Goal: Task Accomplishment & Management: Use online tool/utility

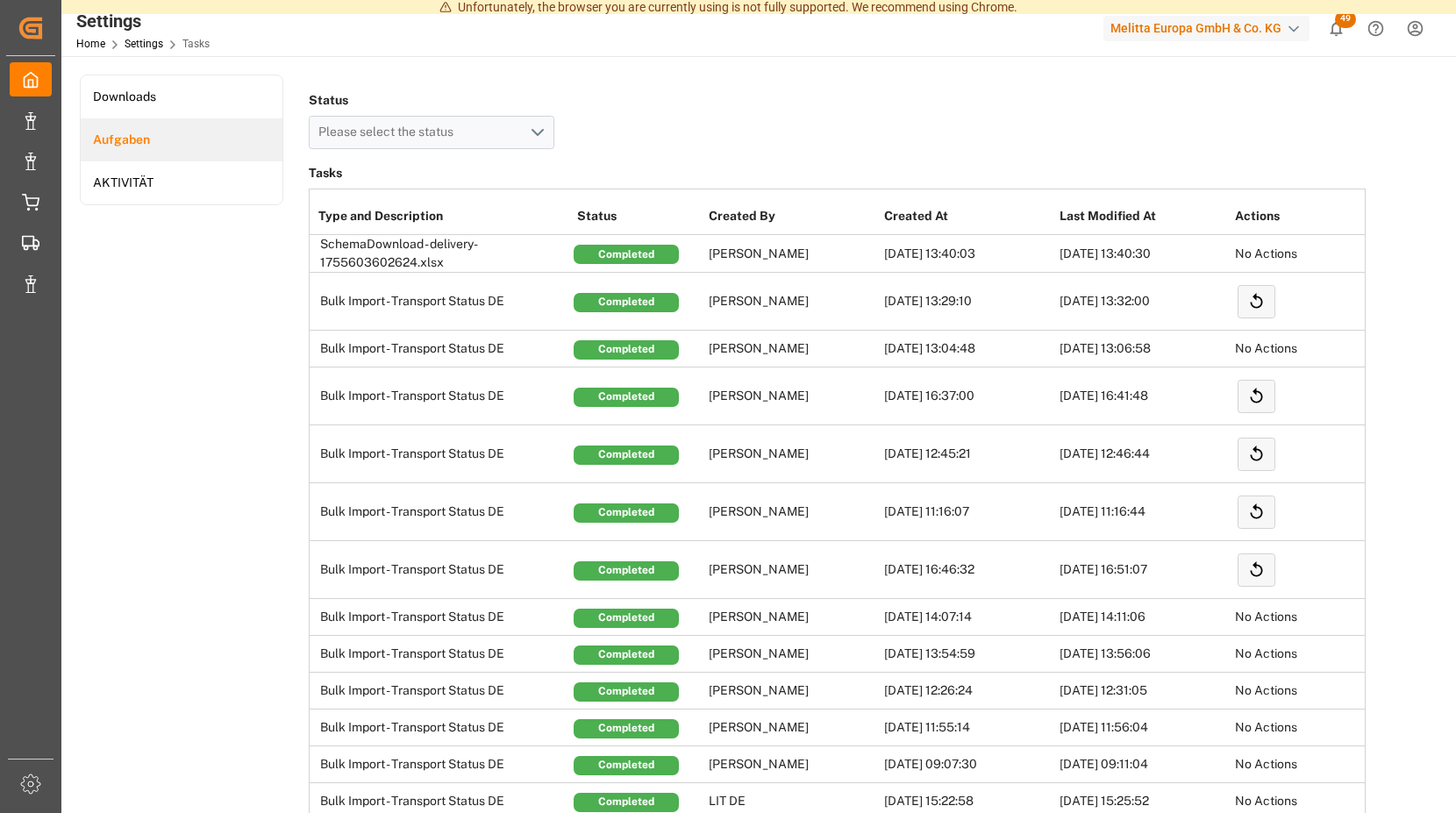
click at [1335, 23] on span "49" at bounding box center [1344, 20] width 21 height 18
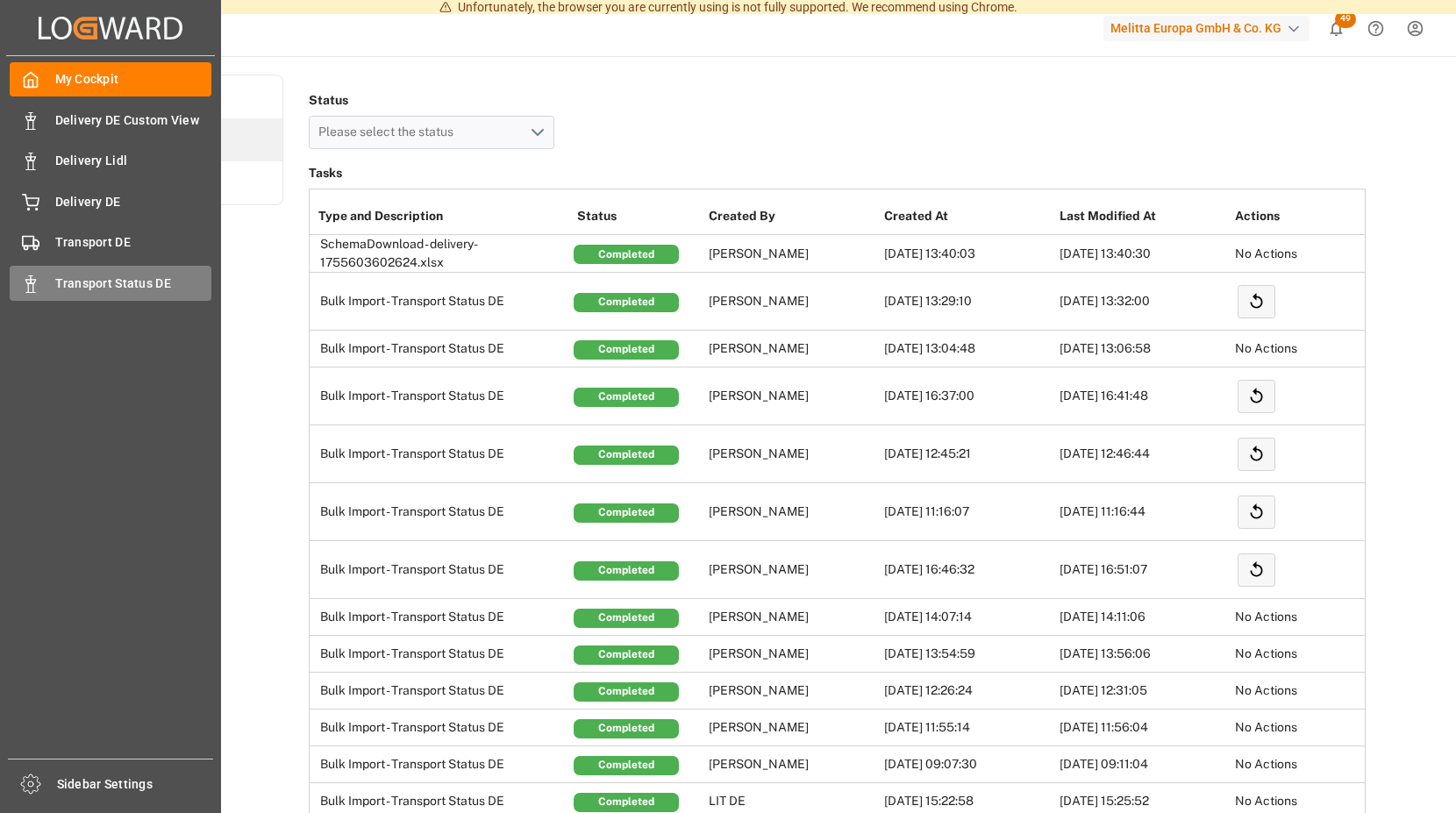
click at [112, 280] on span "Transport Status DE" at bounding box center [134, 283] width 157 height 19
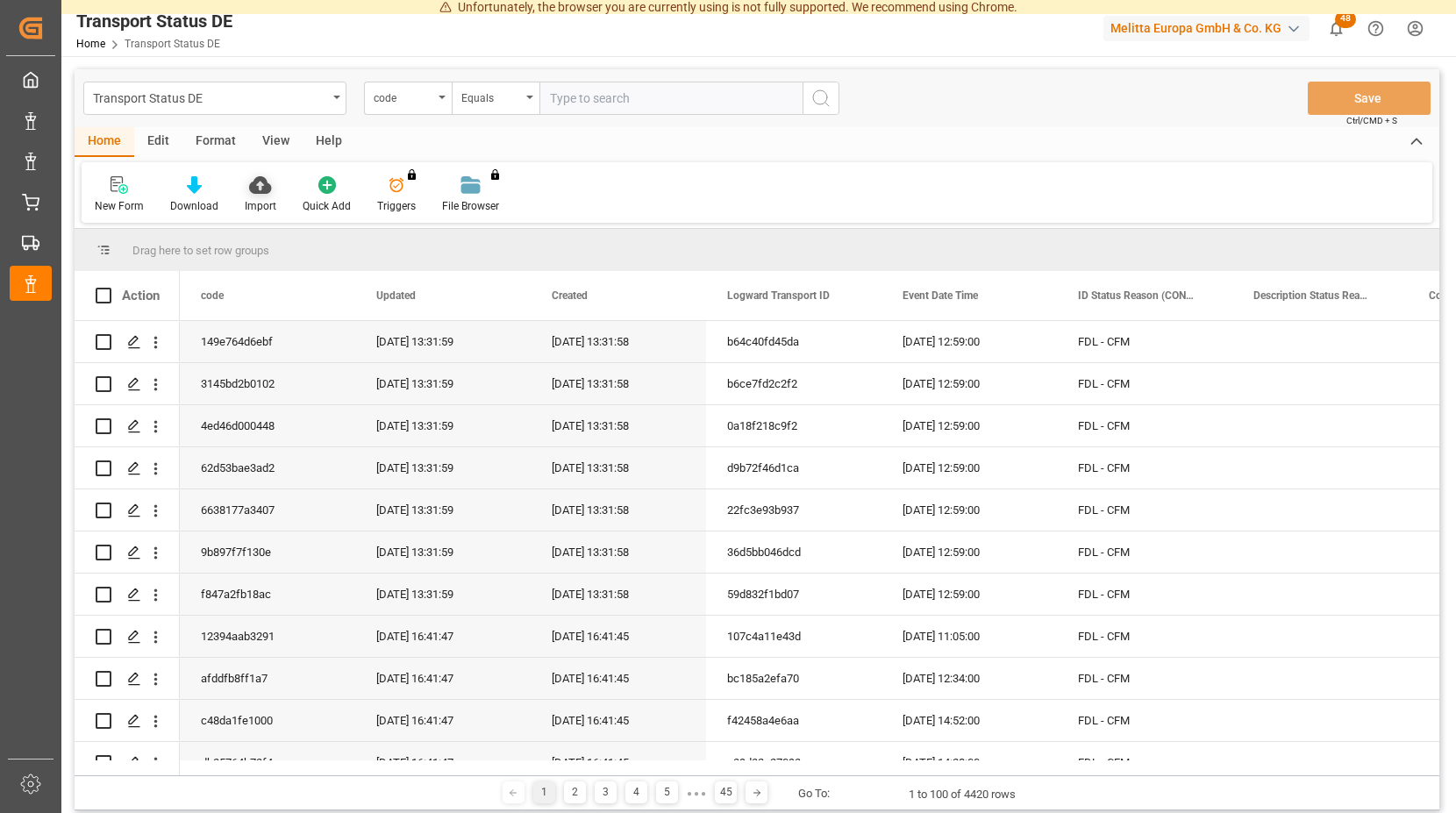
click at [246, 187] on div at bounding box center [260, 184] width 32 height 19
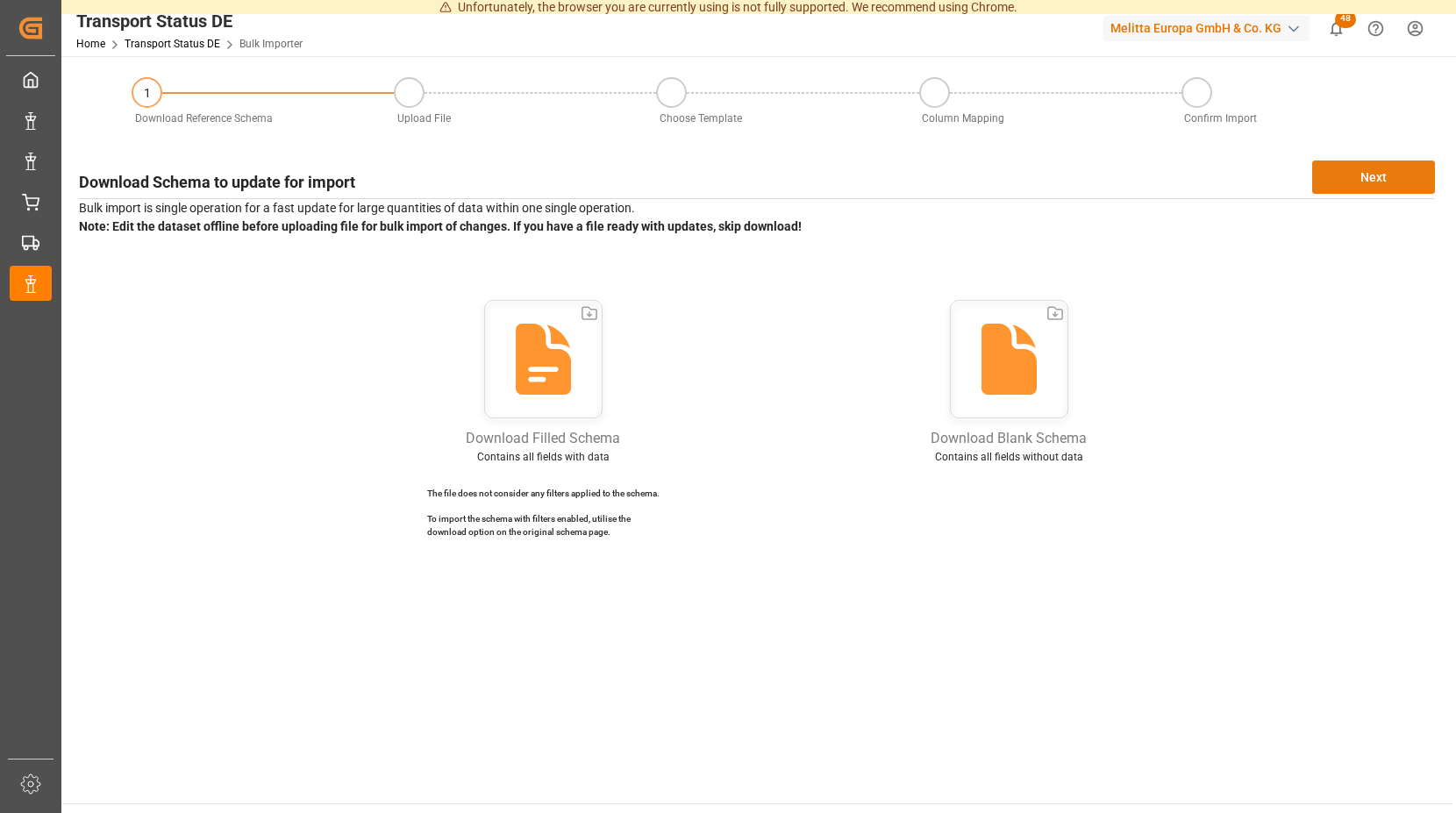
click at [1360, 173] on button "Next" at bounding box center [1373, 177] width 123 height 34
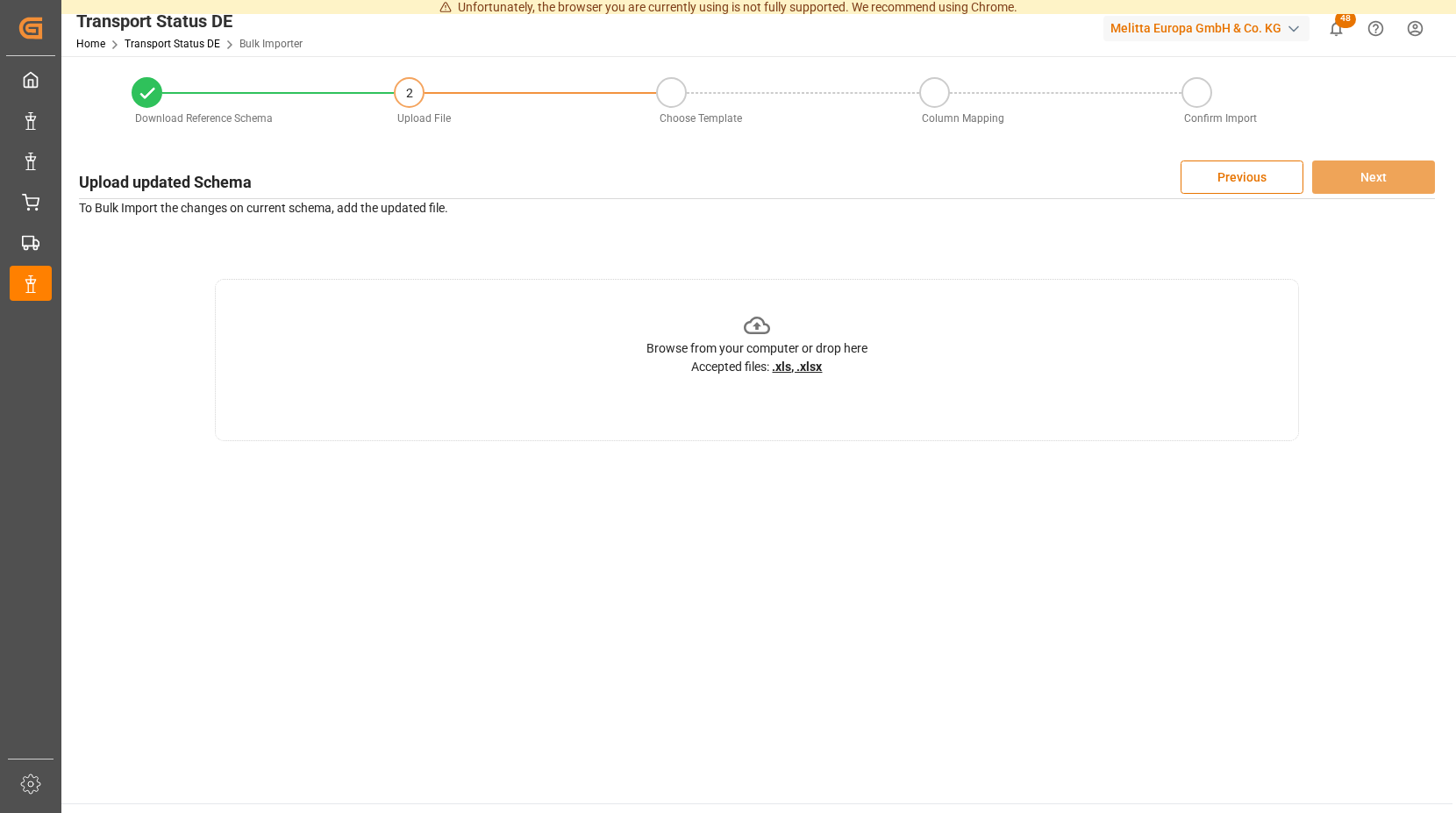
click at [762, 321] on icon at bounding box center [756, 325] width 27 height 27
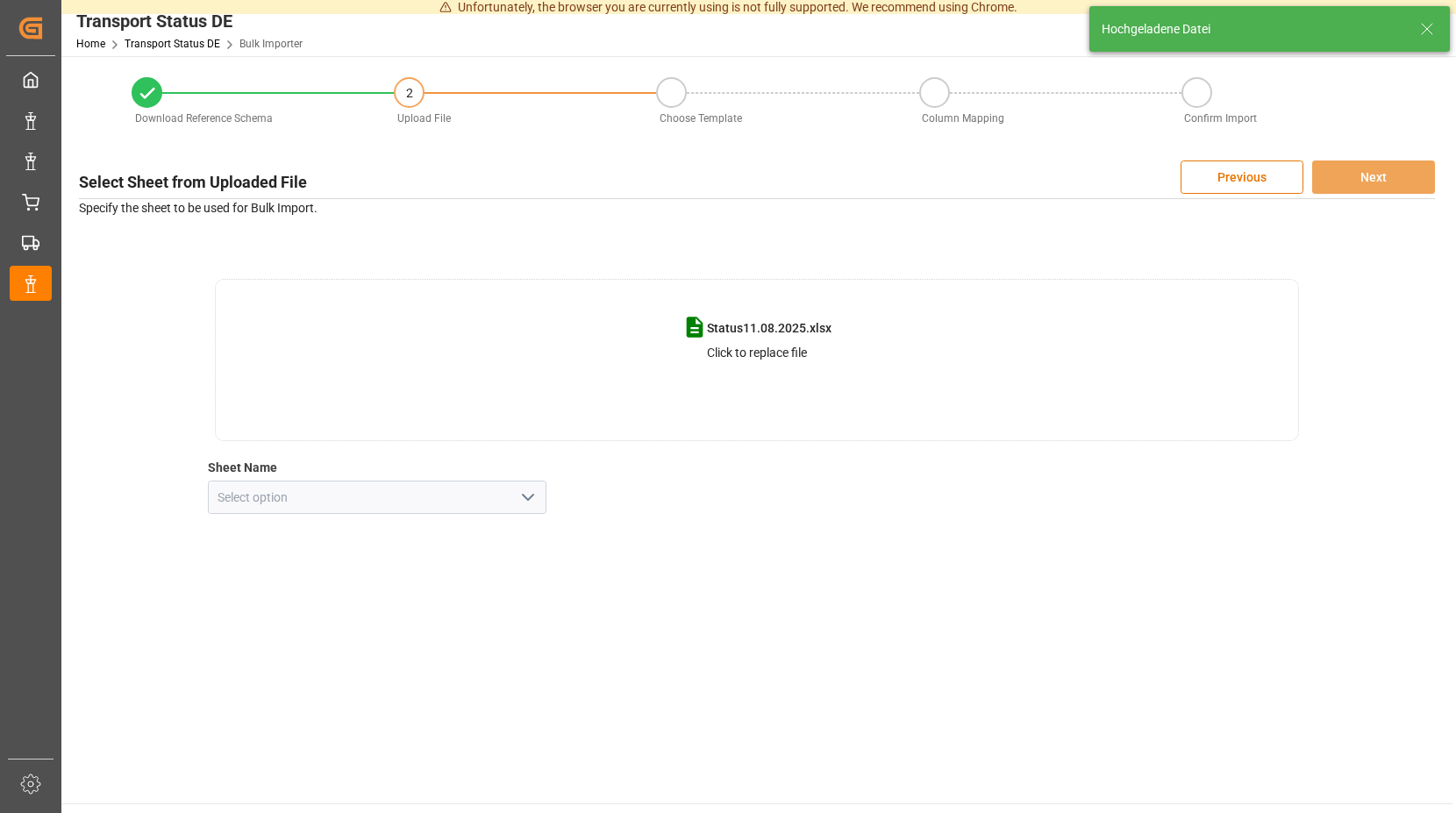
click at [530, 499] on polyline "open menu" at bounding box center [528, 497] width 11 height 5
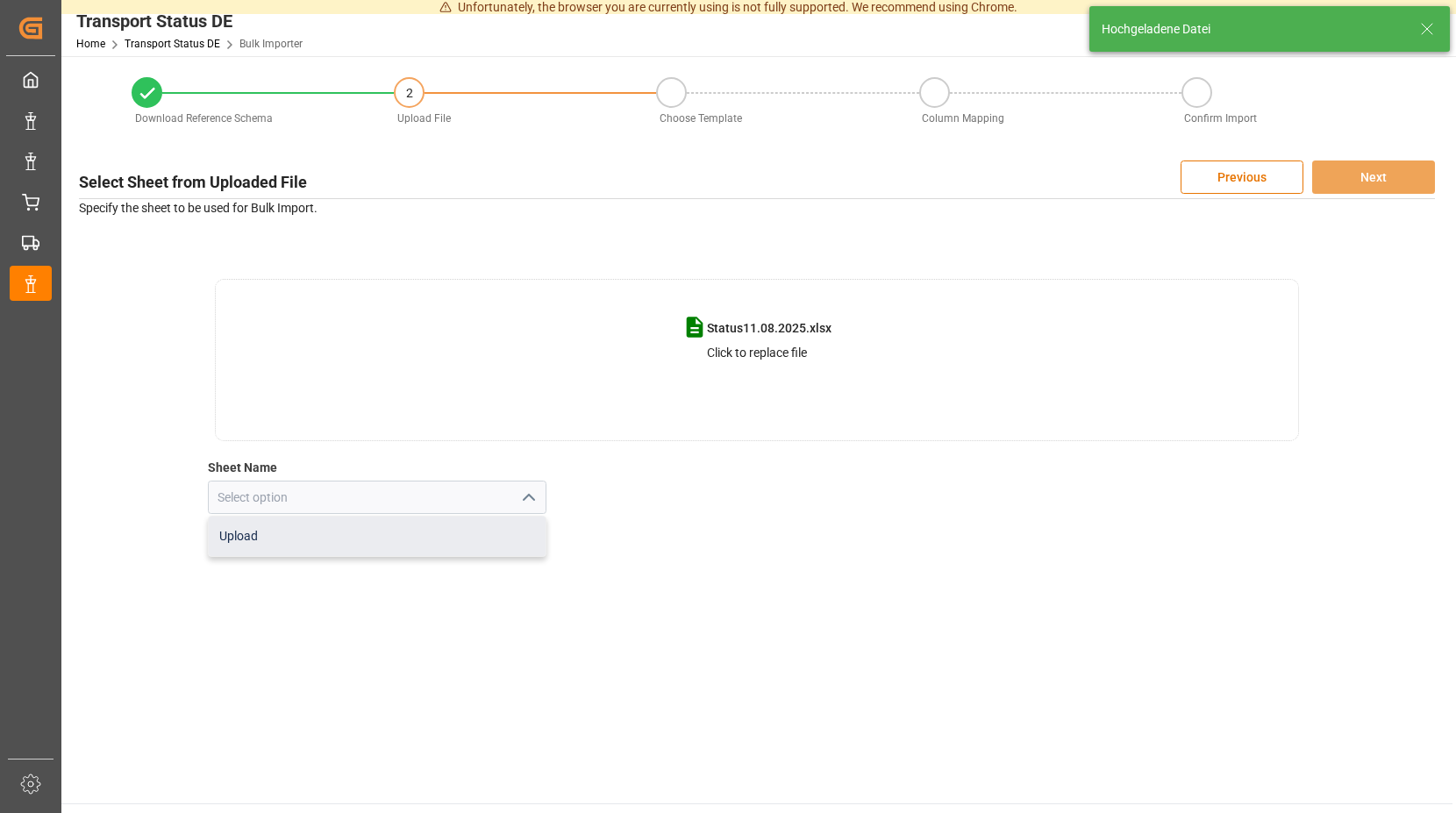
click at [330, 534] on div "Upload" at bounding box center [377, 537] width 338 height 40
type input "Upload"
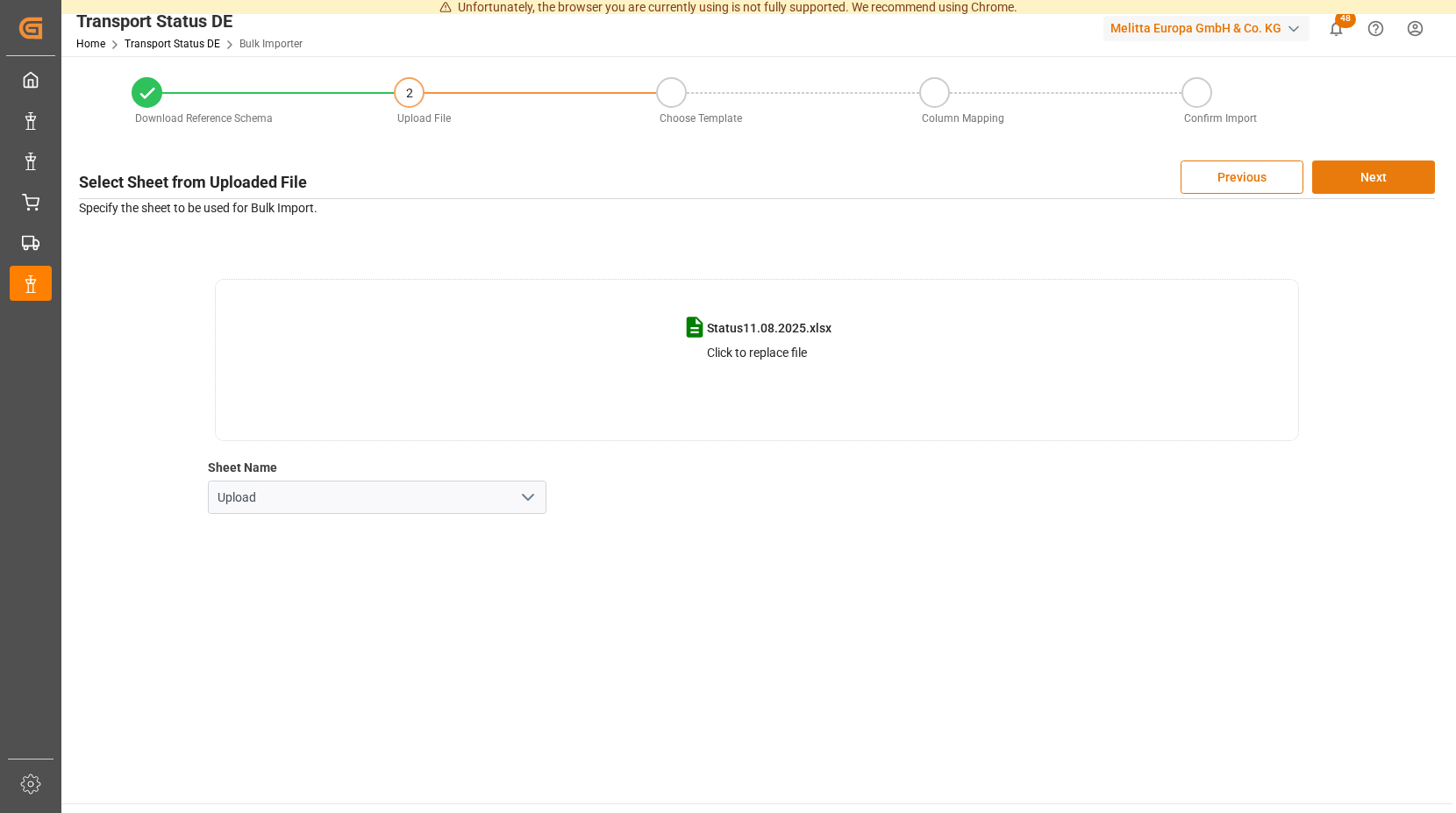
click at [1369, 178] on button "Next" at bounding box center [1373, 177] width 123 height 34
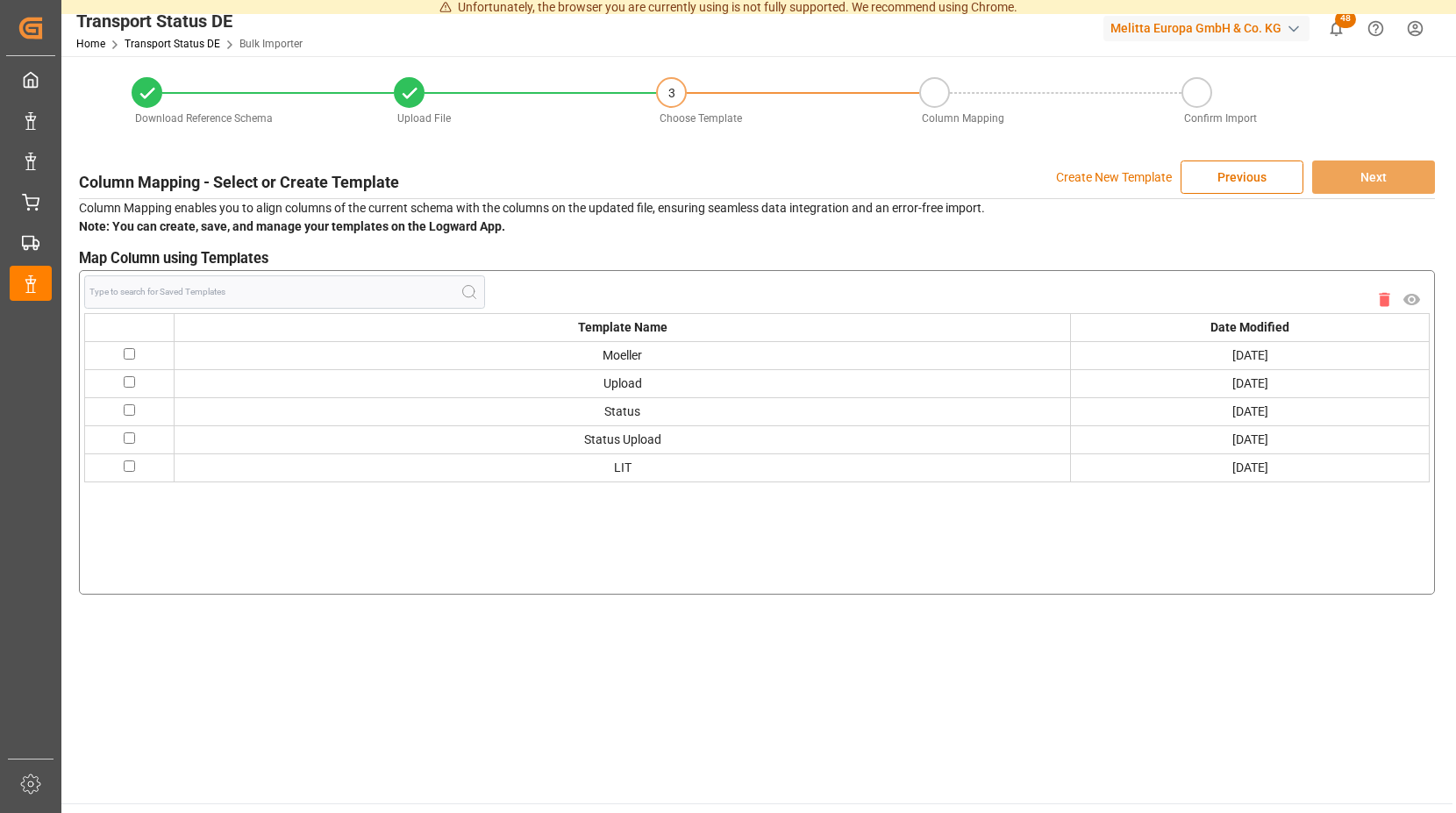
click at [135, 351] on input "checkbox" at bounding box center [130, 355] width 12 height 12
checkbox input "true"
click at [1333, 167] on button "Next" at bounding box center [1373, 177] width 123 height 34
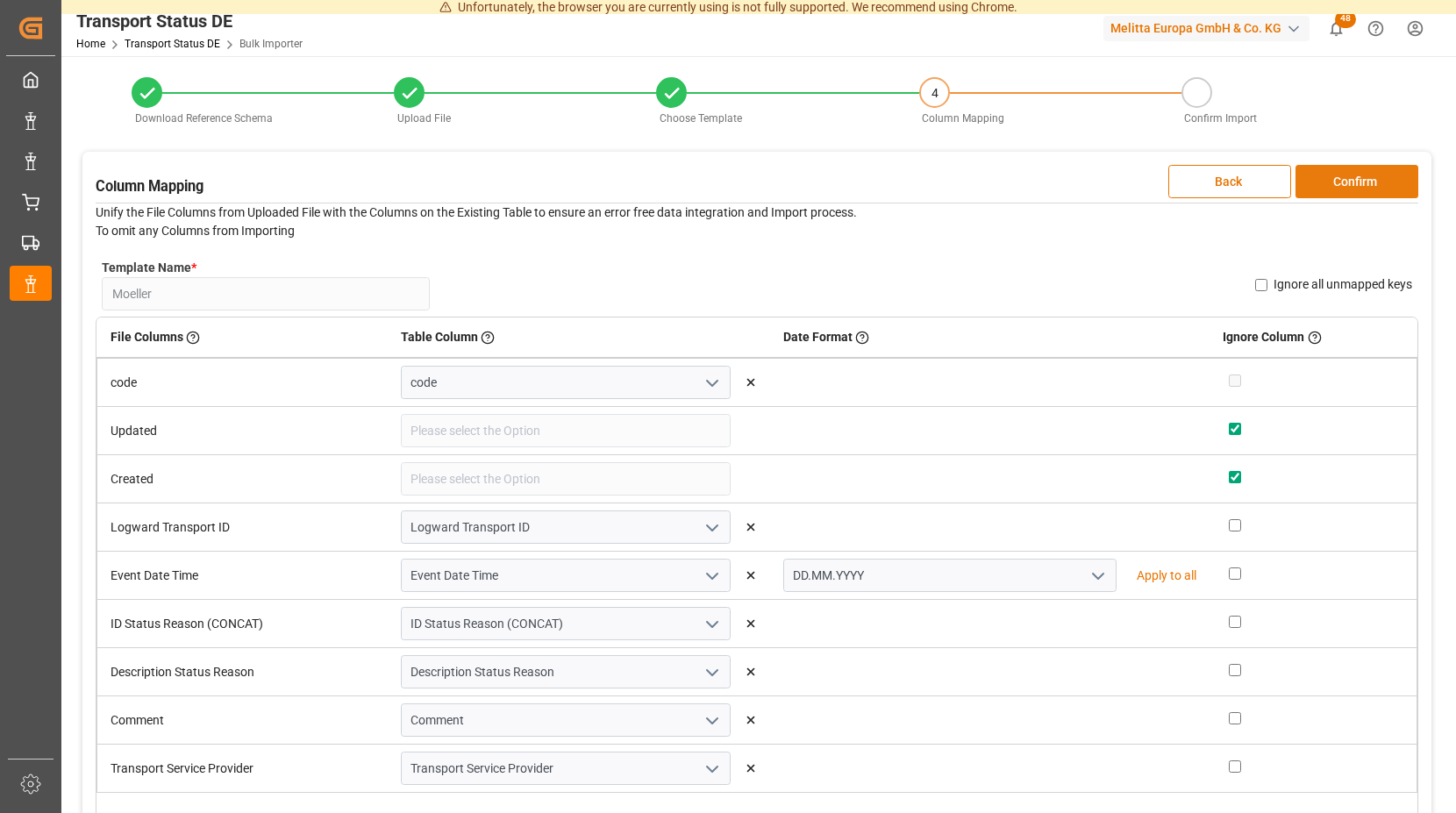
click at [1323, 172] on button "Confirm" at bounding box center [1357, 182] width 123 height 34
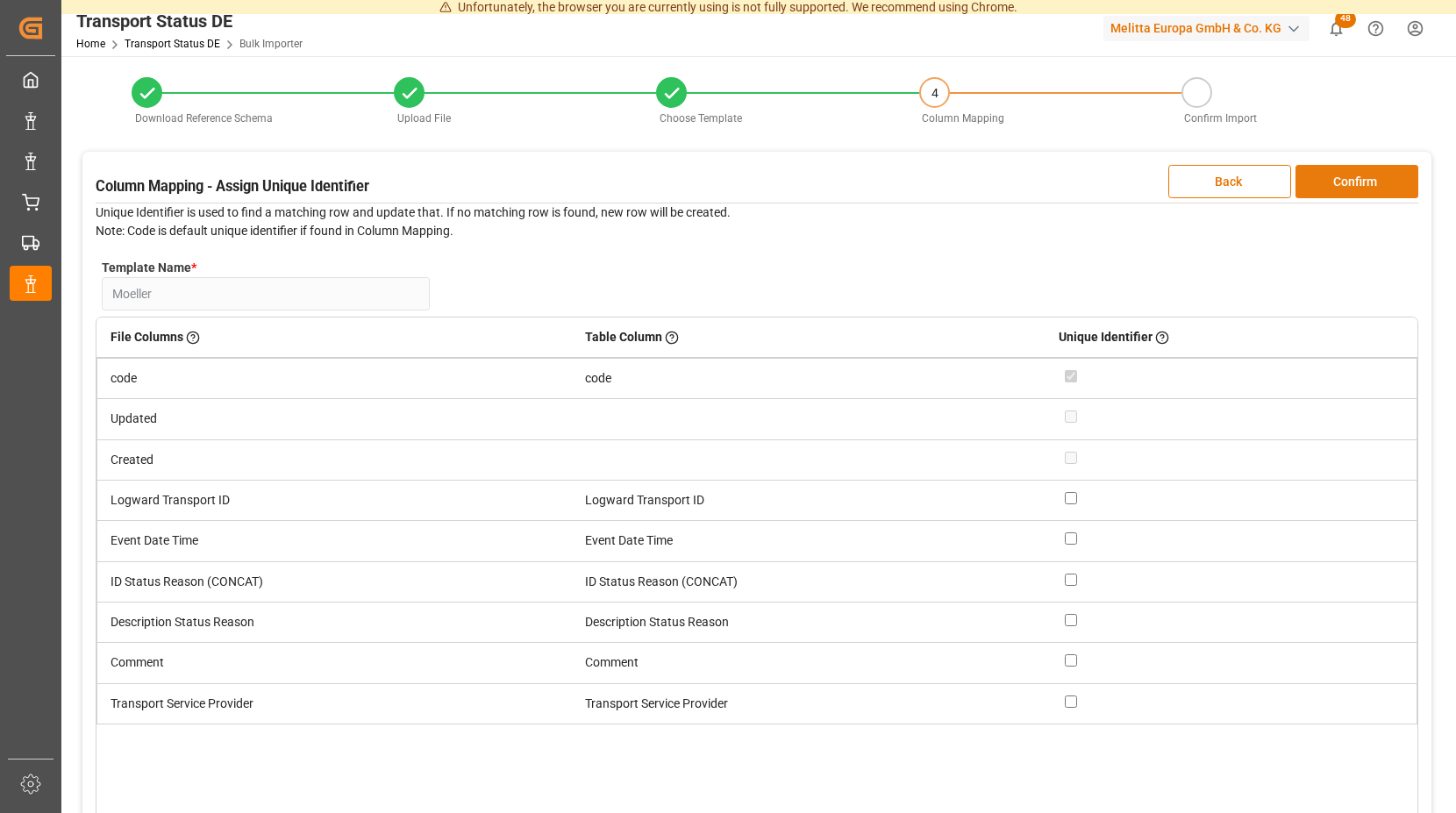
click at [1321, 173] on button "Confirm" at bounding box center [1357, 182] width 123 height 34
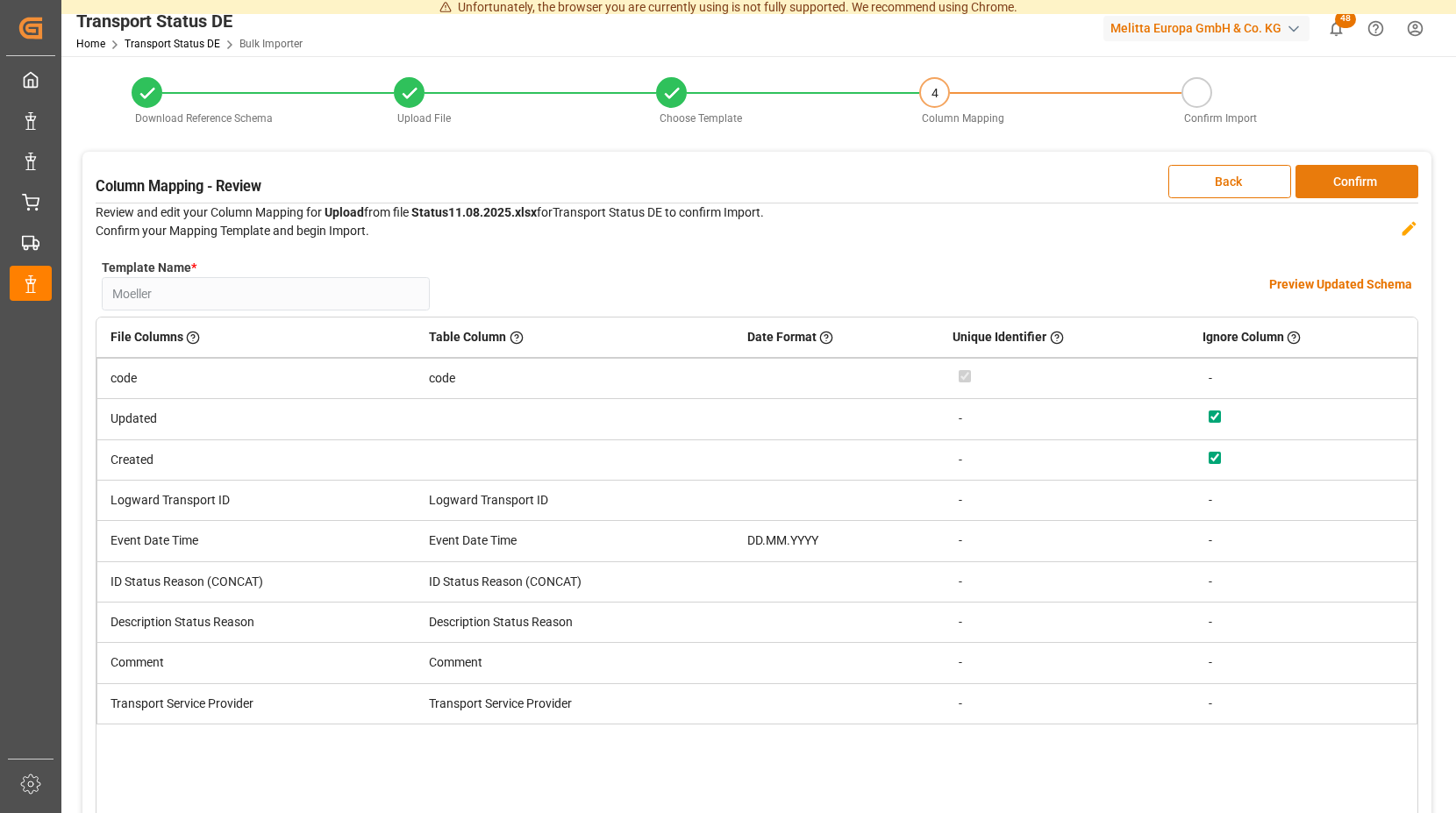
click at [1323, 168] on button "Confirm" at bounding box center [1357, 182] width 123 height 34
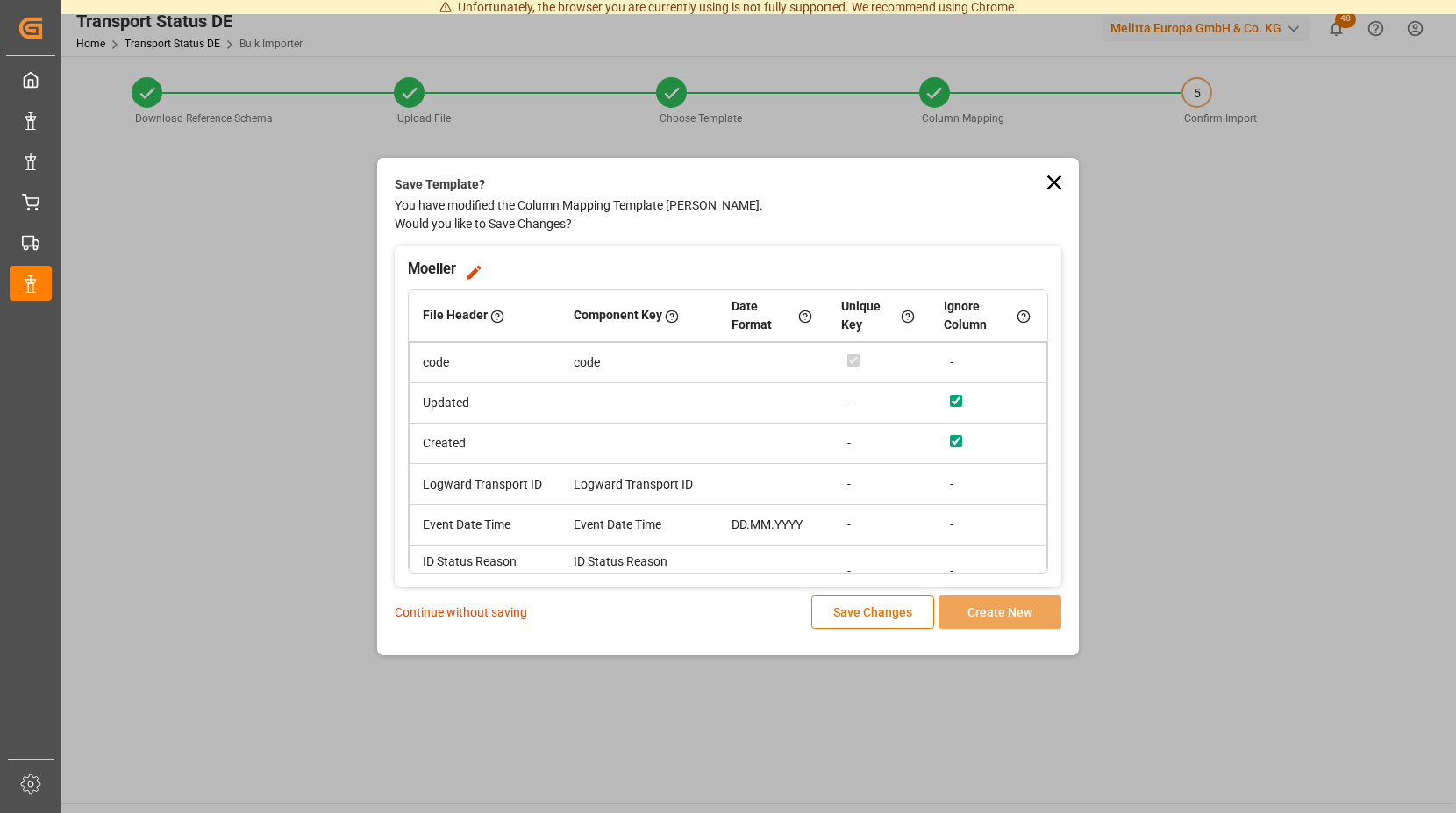
click at [439, 608] on p "Continue without saving" at bounding box center [461, 613] width 133 height 19
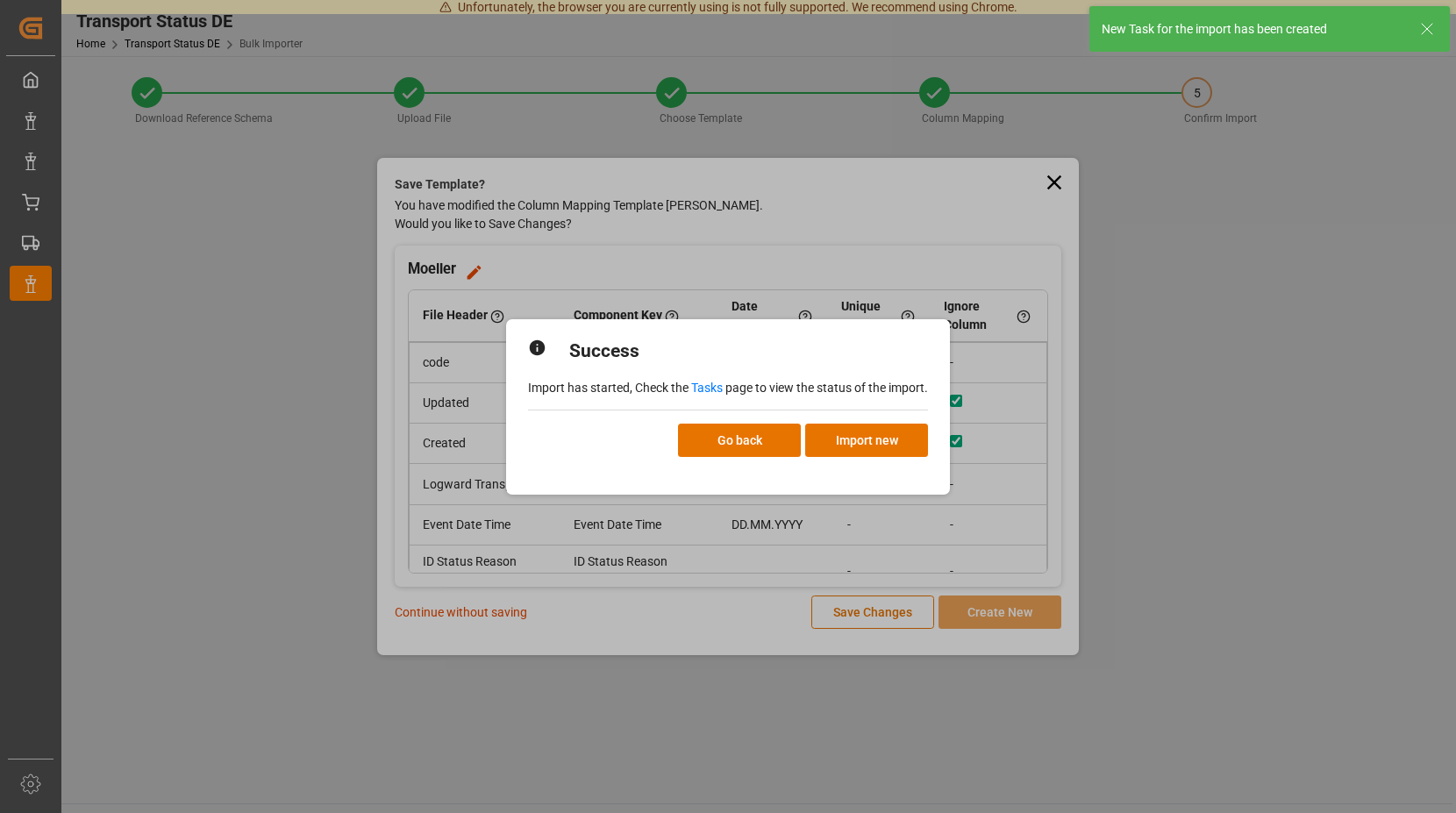
click at [707, 389] on link "Tasks" at bounding box center [707, 387] width 32 height 14
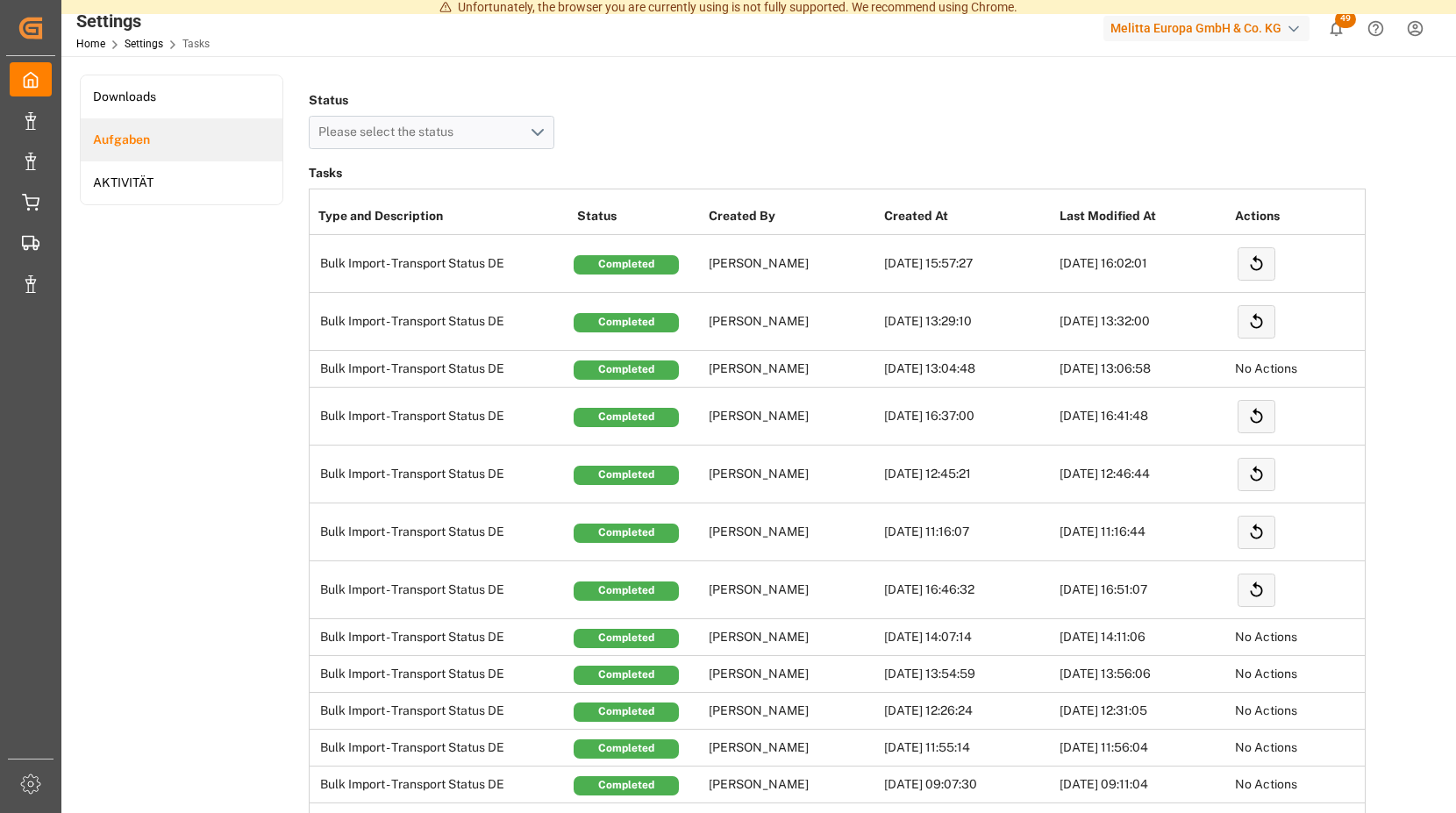
click at [1338, 27] on icon "show 49 new notifications" at bounding box center [1335, 28] width 19 height 19
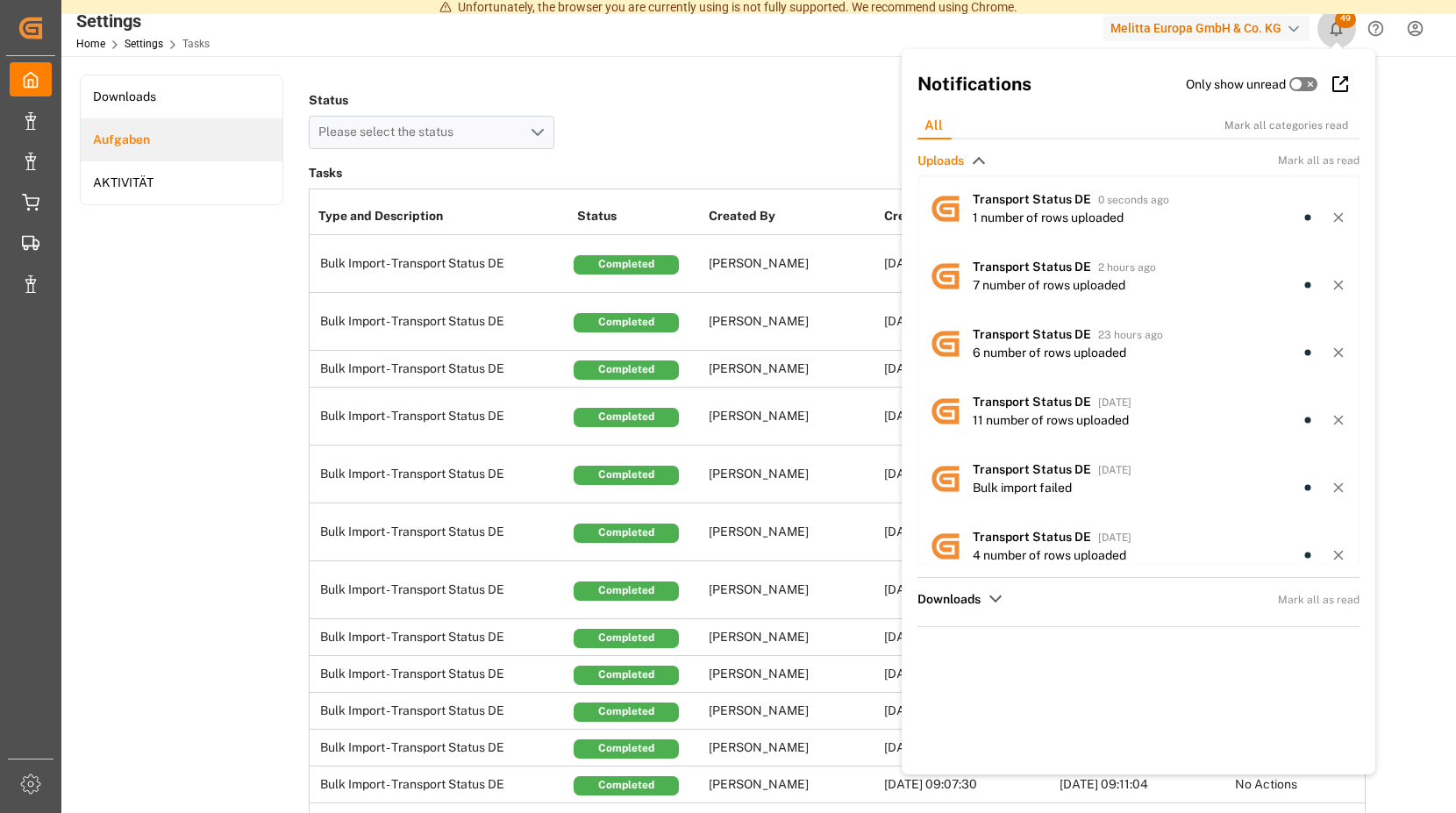
click at [1341, 20] on span "49" at bounding box center [1344, 20] width 21 height 18
